Goal: Task Accomplishment & Management: Complete application form

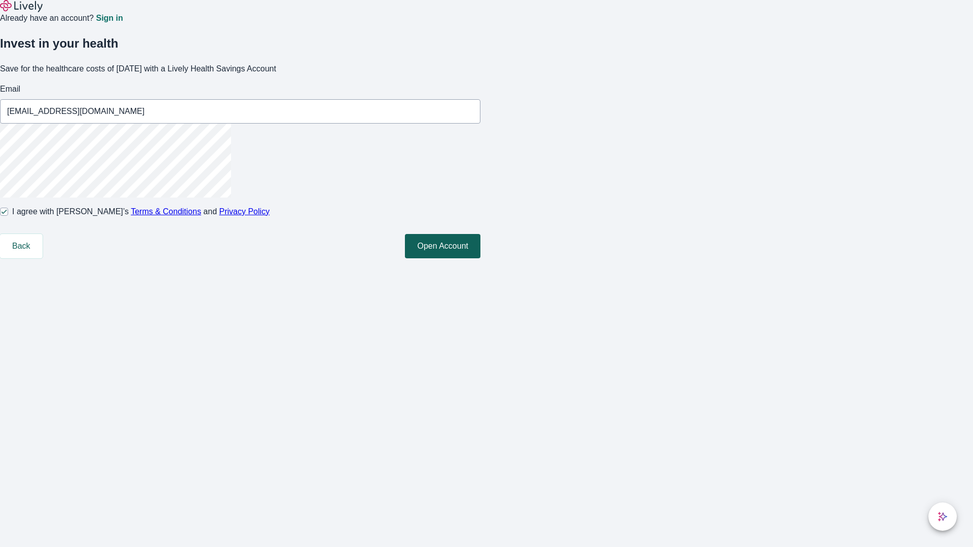
click at [480, 258] on button "Open Account" at bounding box center [442, 246] width 75 height 24
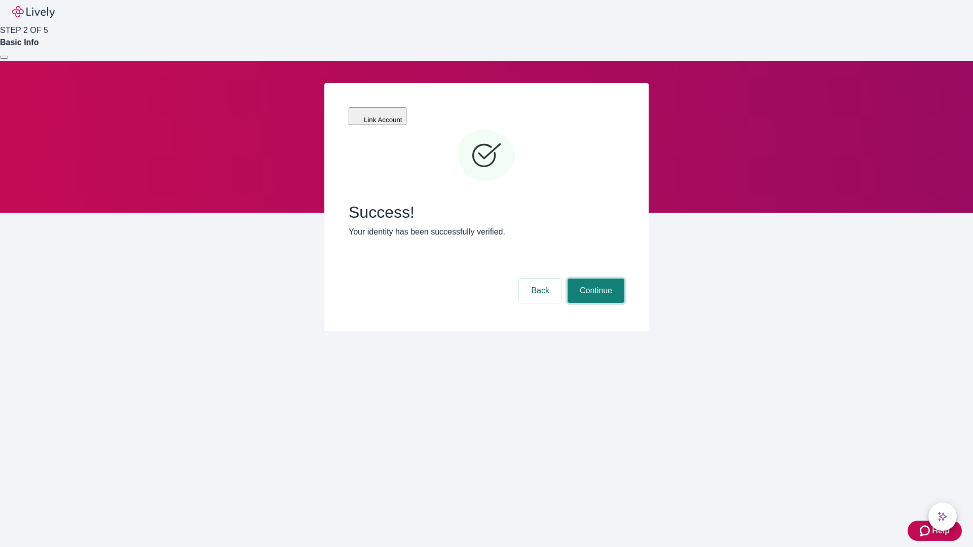
click at [594, 279] on button "Continue" at bounding box center [595, 291] width 57 height 24
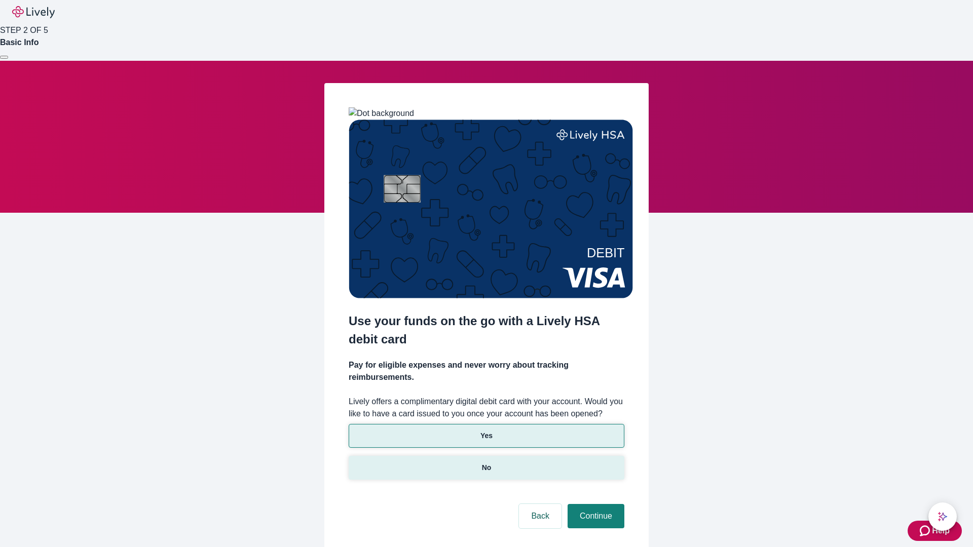
click at [486, 462] on p "No" at bounding box center [487, 467] width 10 height 11
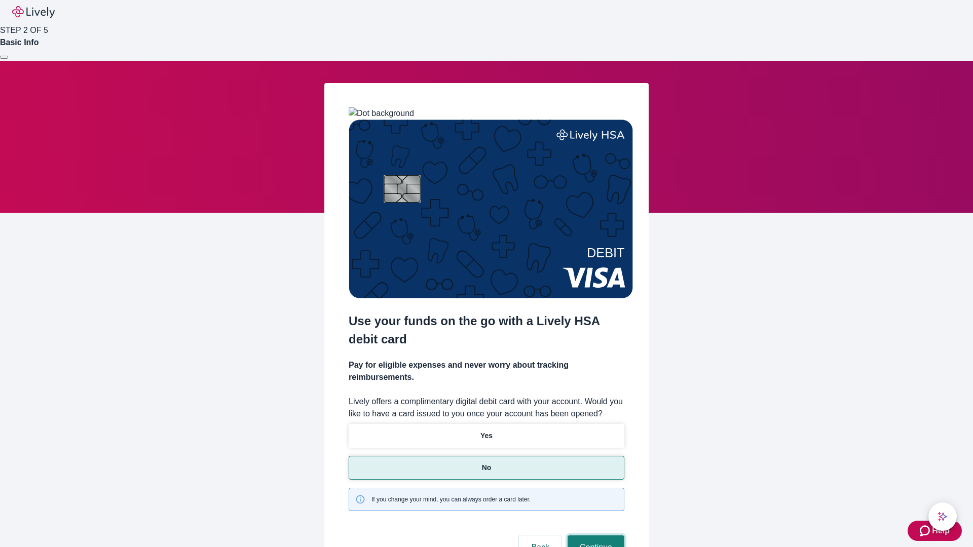
click at [594, 535] on button "Continue" at bounding box center [595, 547] width 57 height 24
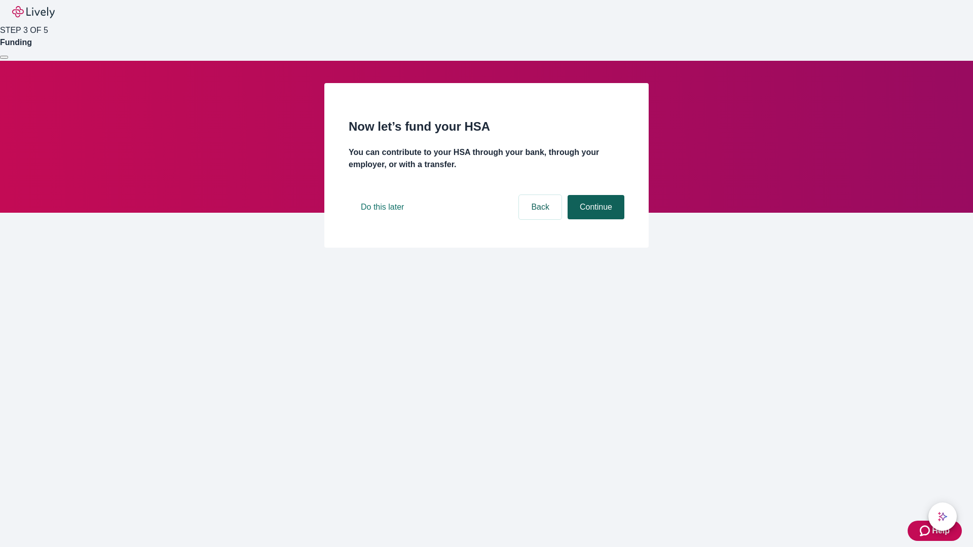
click at [594, 219] on button "Continue" at bounding box center [595, 207] width 57 height 24
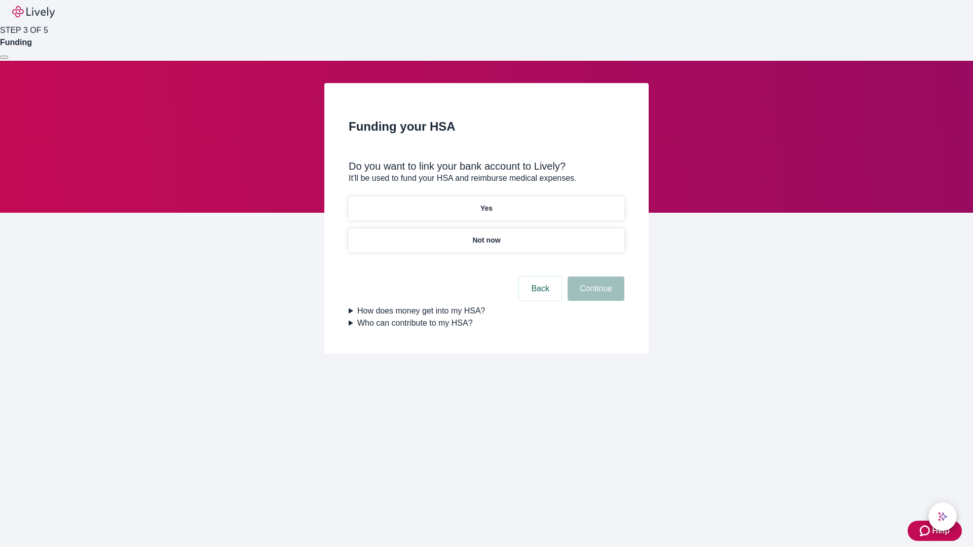
click at [486, 235] on p "Not now" at bounding box center [486, 240] width 28 height 11
click at [594, 295] on button "Continue" at bounding box center [595, 289] width 57 height 24
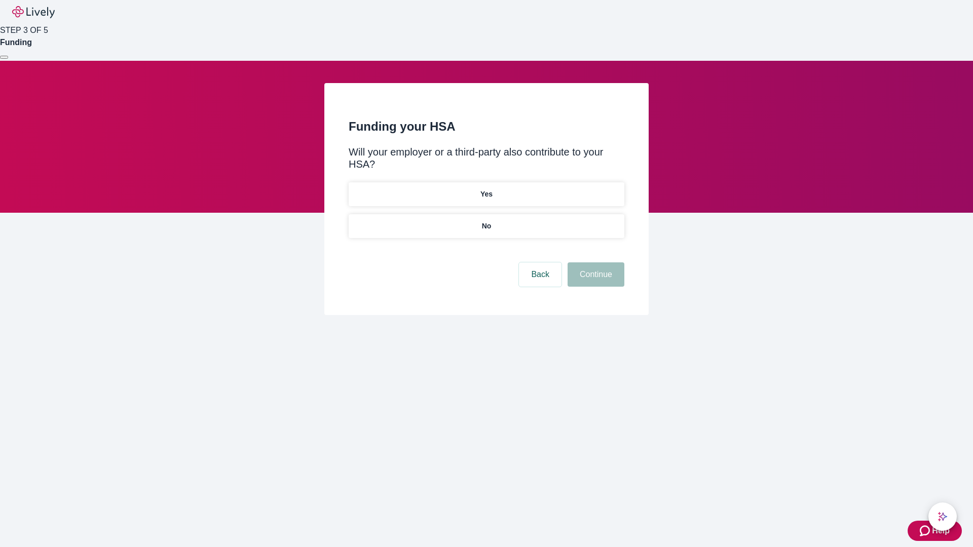
click at [486, 221] on p "No" at bounding box center [487, 226] width 10 height 11
click at [594, 262] on button "Continue" at bounding box center [595, 274] width 57 height 24
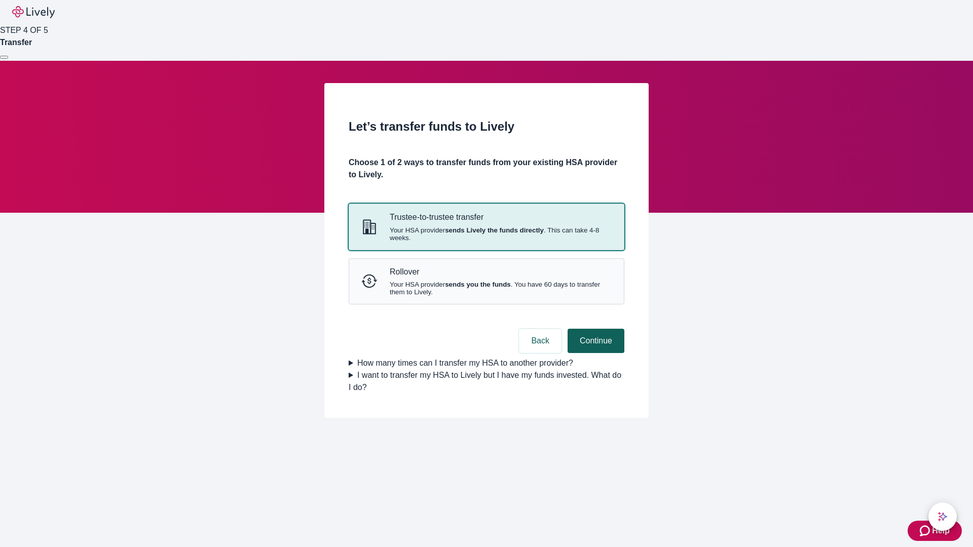
click at [486, 234] on strong "sends Lively the funds directly" at bounding box center [494, 230] width 99 height 8
click at [594, 353] on button "Continue" at bounding box center [595, 341] width 57 height 24
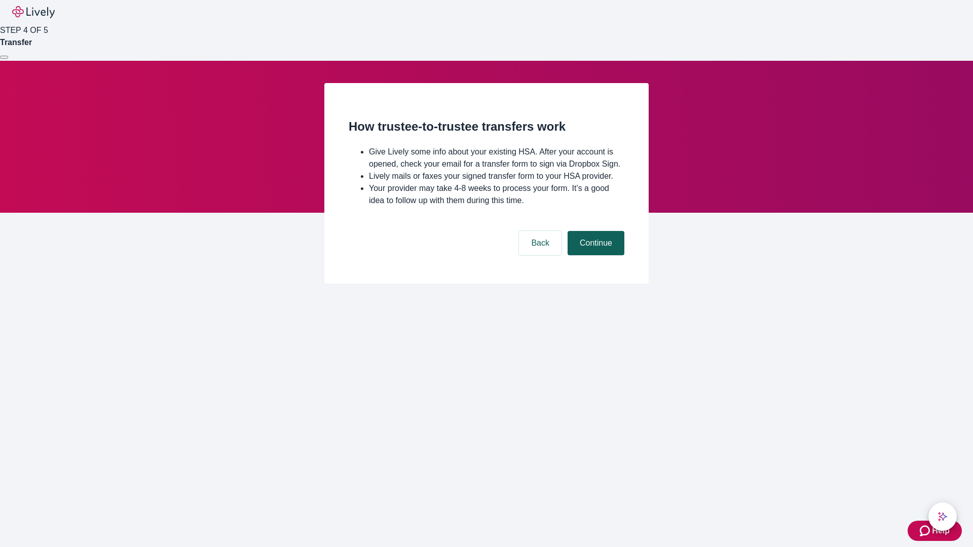
click at [594, 255] on button "Continue" at bounding box center [595, 243] width 57 height 24
